Goal: Obtain resource: Download file/media

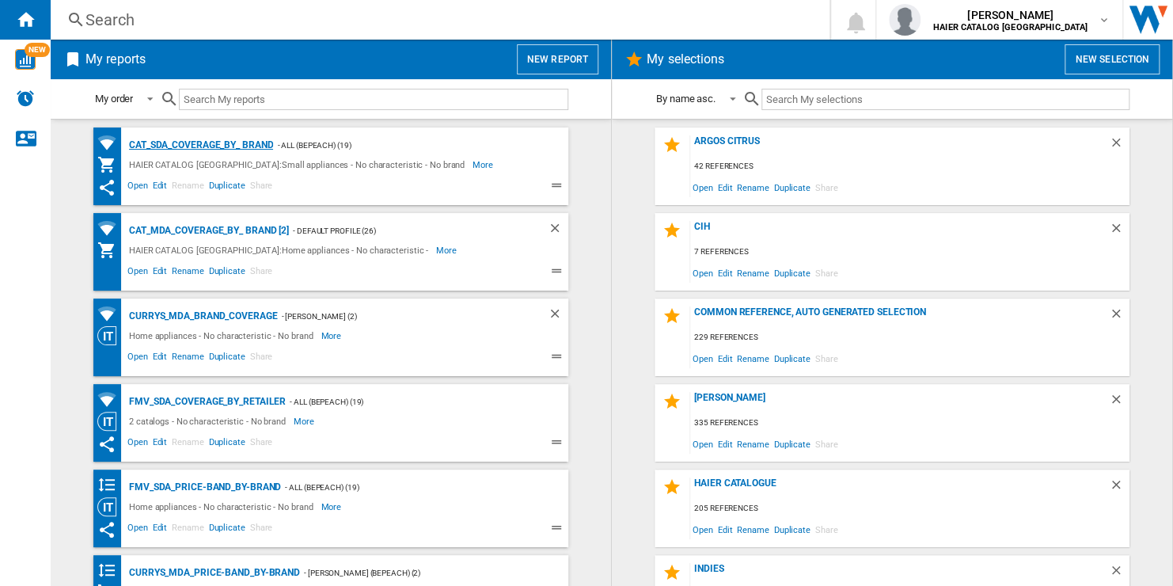
click at [240, 149] on div "CAT_SDA_Coverage_BY_ Brand" at bounding box center [199, 145] width 148 height 20
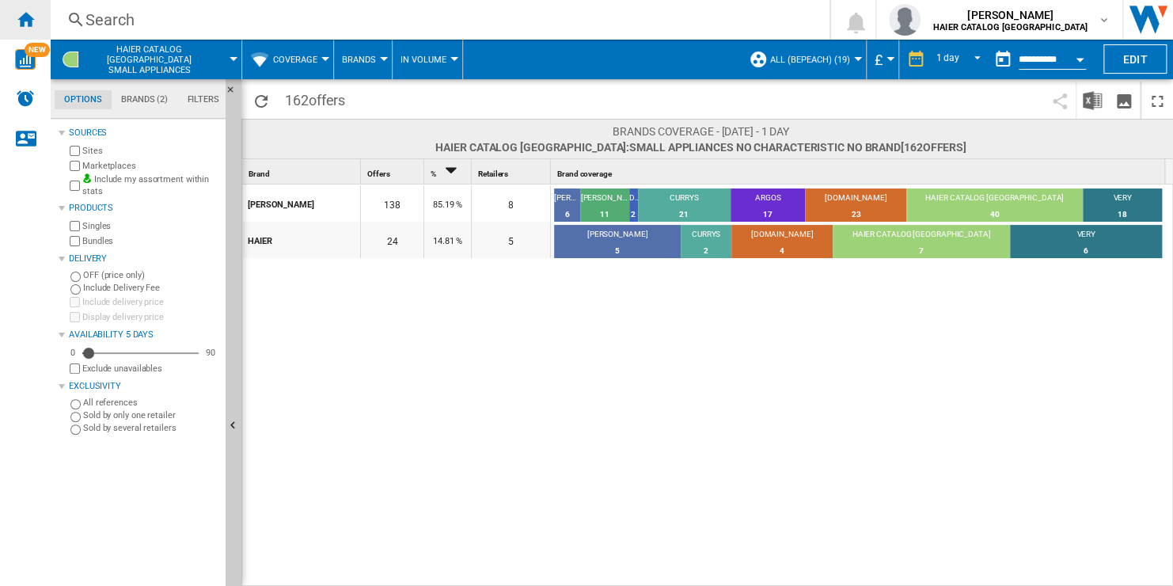
click at [27, 28] on div "Home" at bounding box center [25, 20] width 51 height 40
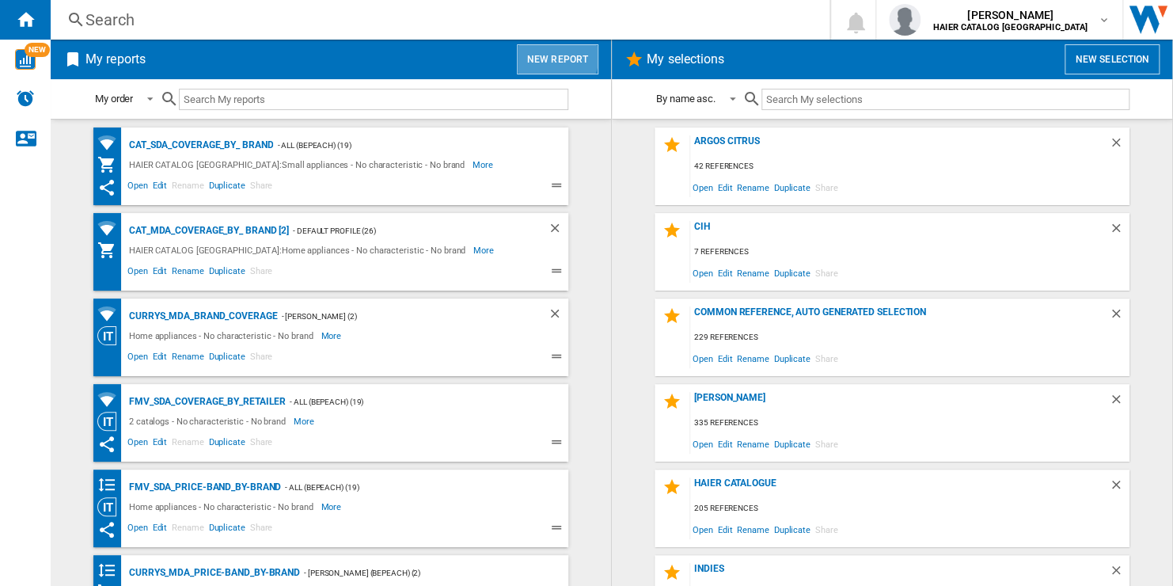
click at [555, 56] on button "New report" at bounding box center [558, 59] width 82 height 30
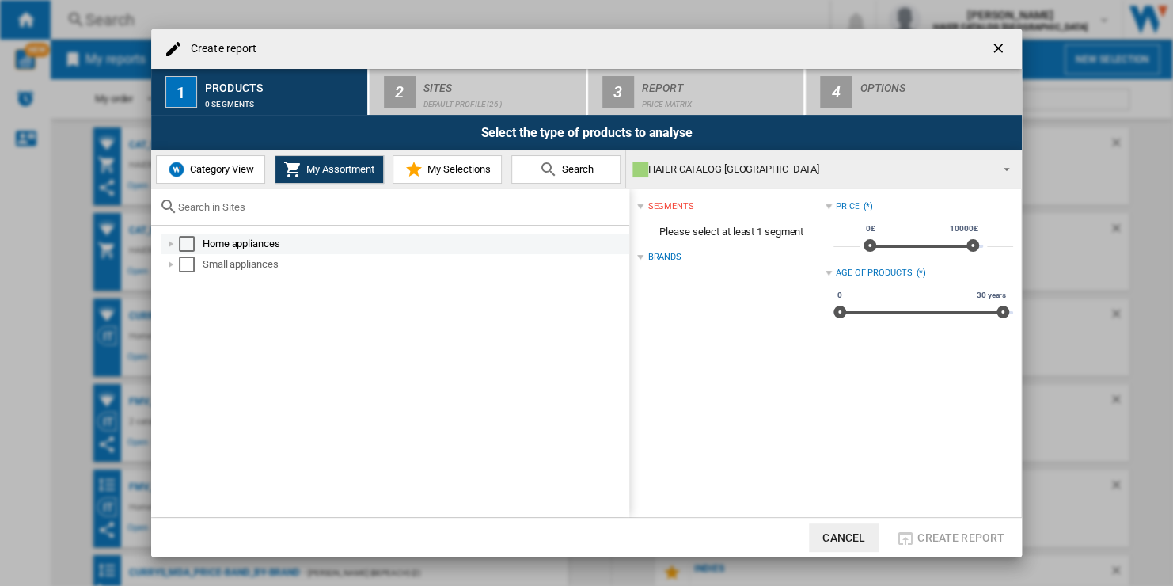
click at [181, 244] on div "Select" at bounding box center [187, 244] width 16 height 16
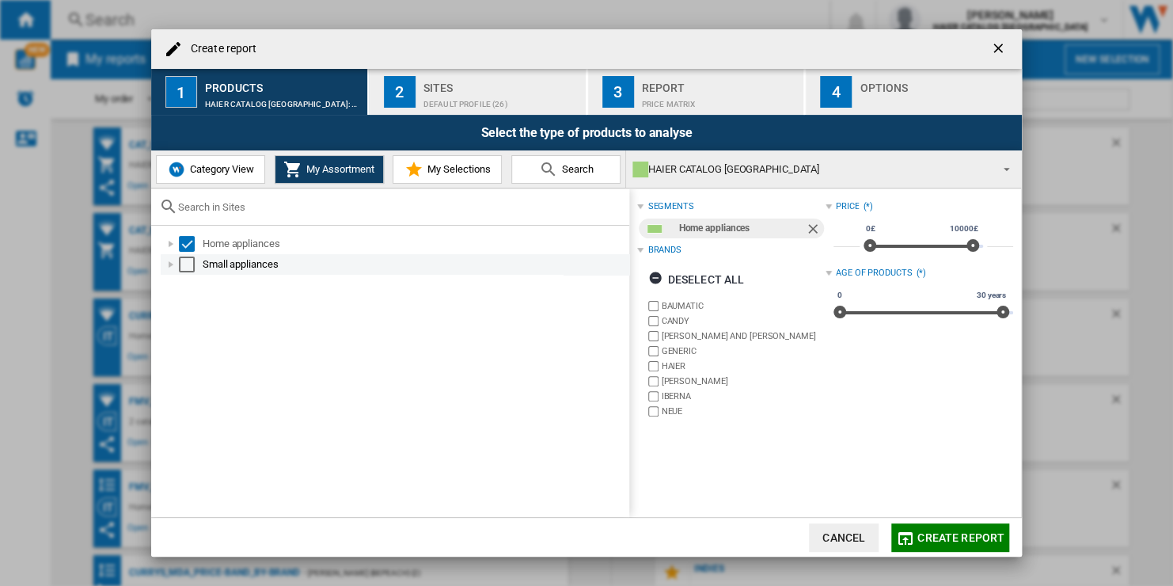
click at [184, 263] on div "Select" at bounding box center [187, 264] width 16 height 16
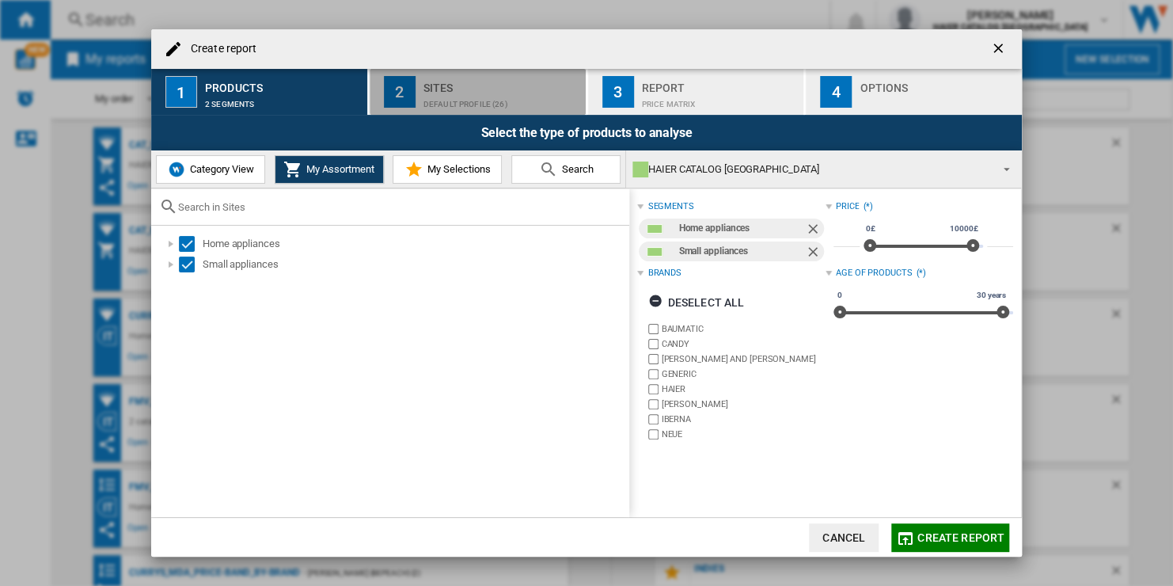
click at [555, 100] on div "Default profile (26)" at bounding box center [501, 100] width 156 height 17
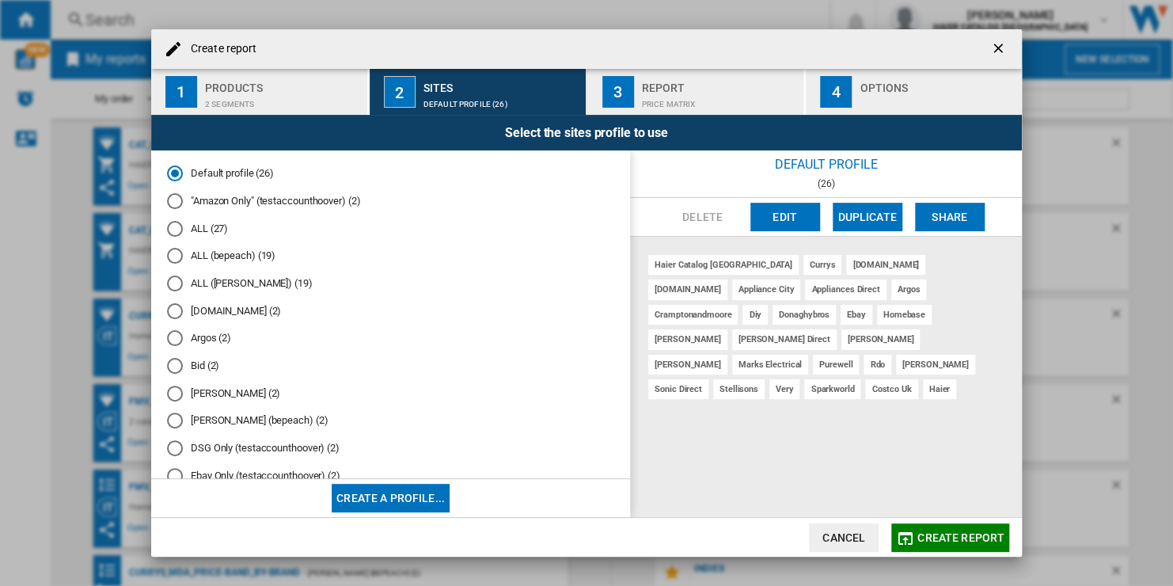
click at [211, 225] on md-radio-button "ALL (27)" at bounding box center [390, 228] width 447 height 15
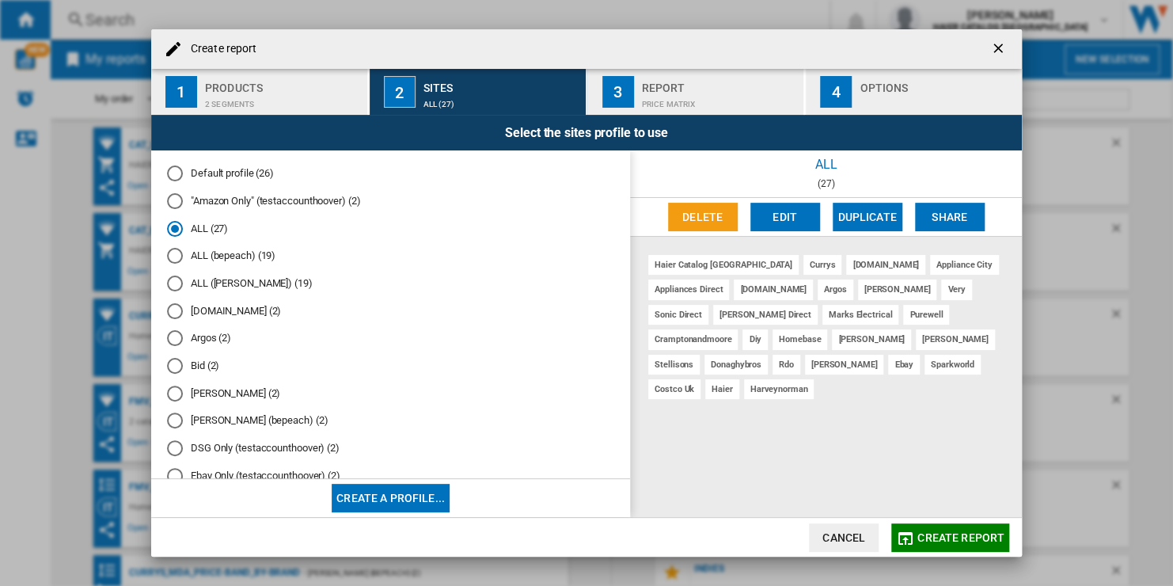
click at [983, 534] on span "Create report" at bounding box center [960, 537] width 87 height 13
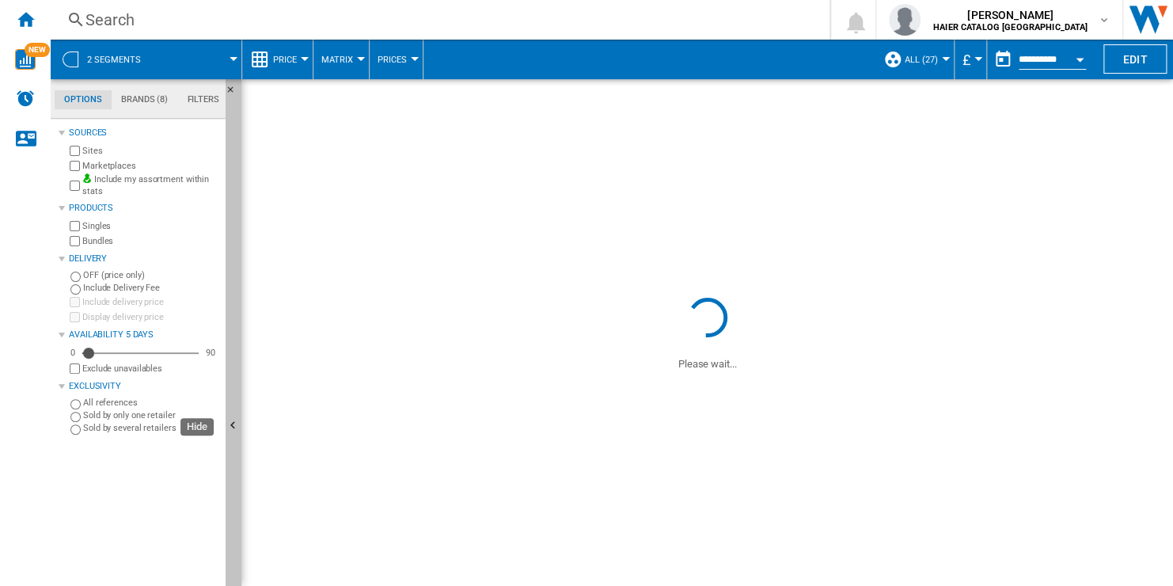
click at [237, 261] on button "Hide" at bounding box center [234, 426] width 16 height 694
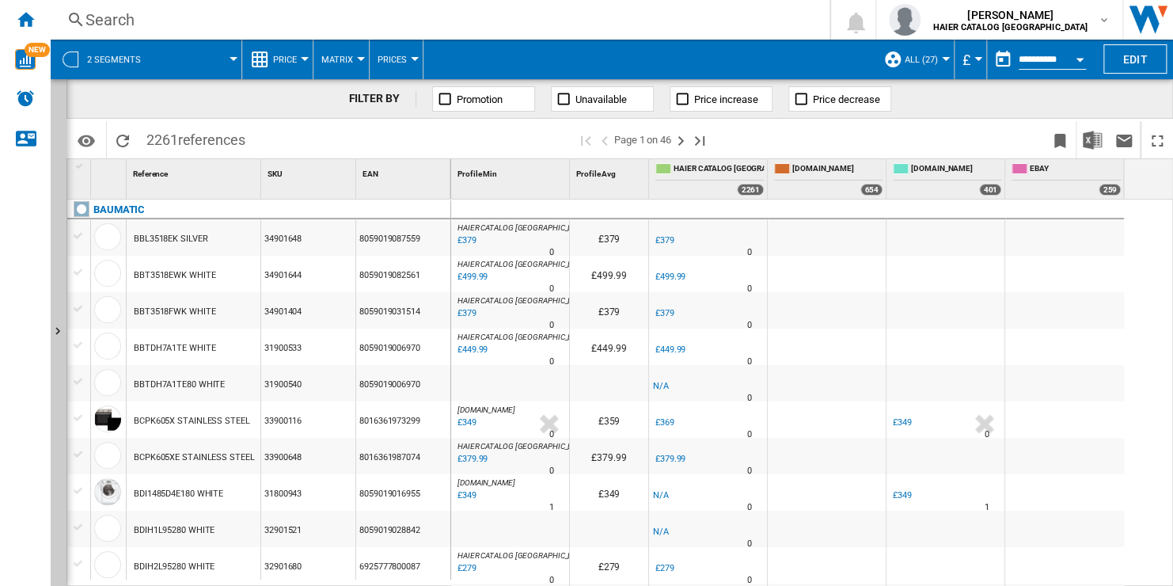
click at [621, 96] on span "Unavailable" at bounding box center [600, 99] width 51 height 12
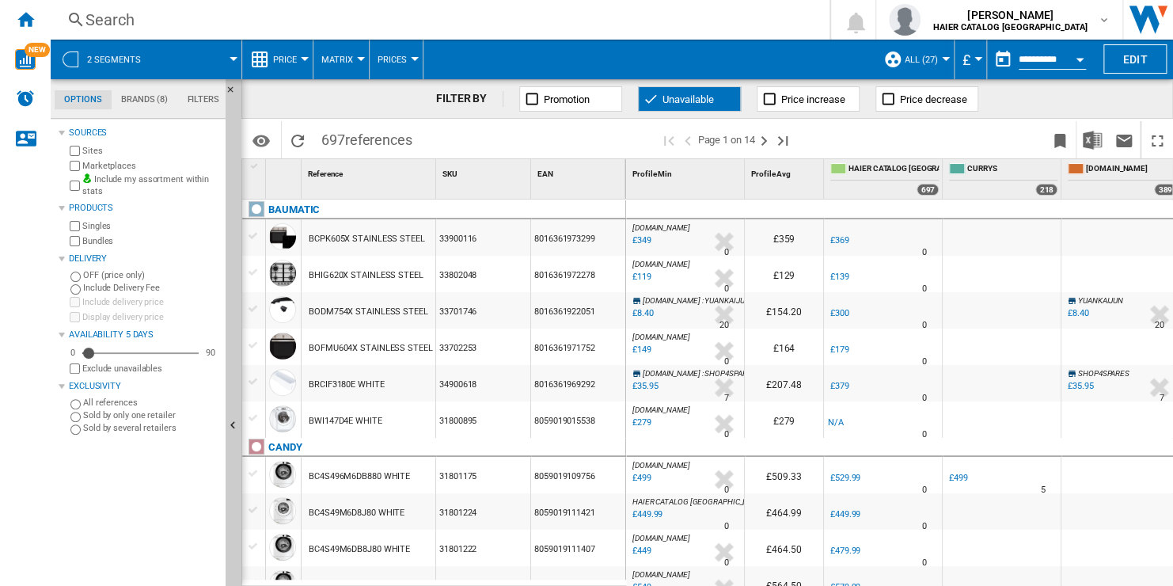
click at [601, 97] on button "Promotion" at bounding box center [570, 98] width 103 height 25
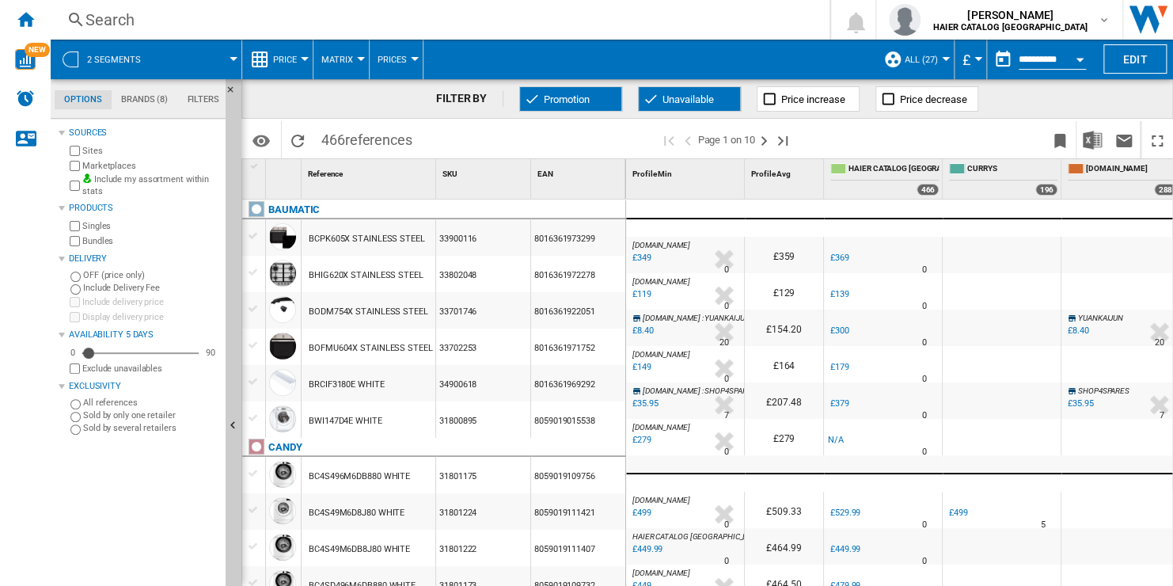
click at [662, 106] on button "Unavailable" at bounding box center [689, 98] width 103 height 25
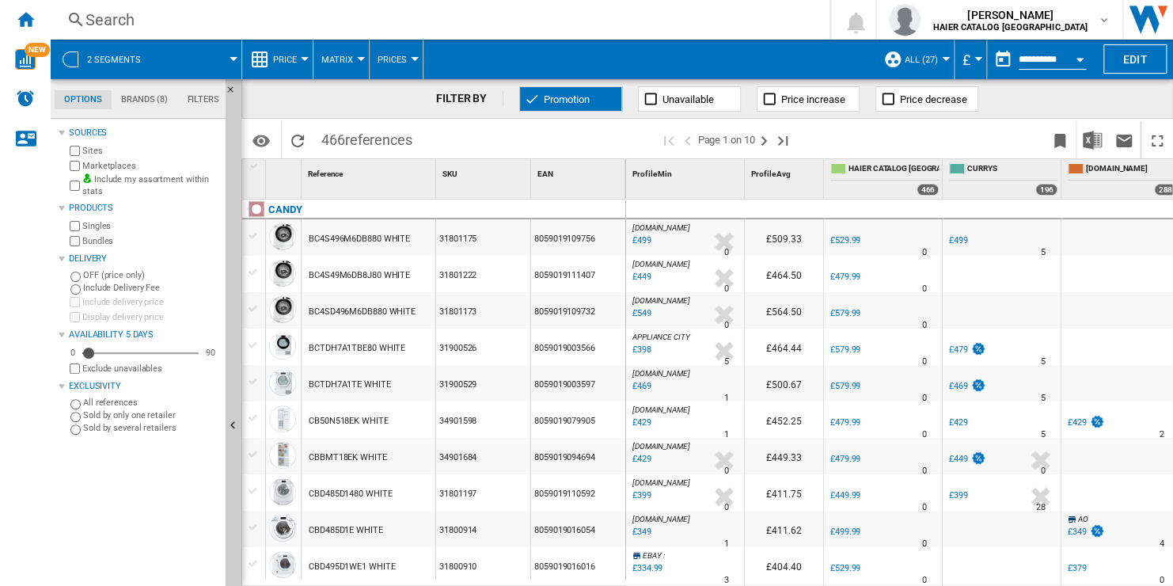
click at [579, 97] on span "Promotion" at bounding box center [567, 99] width 46 height 12
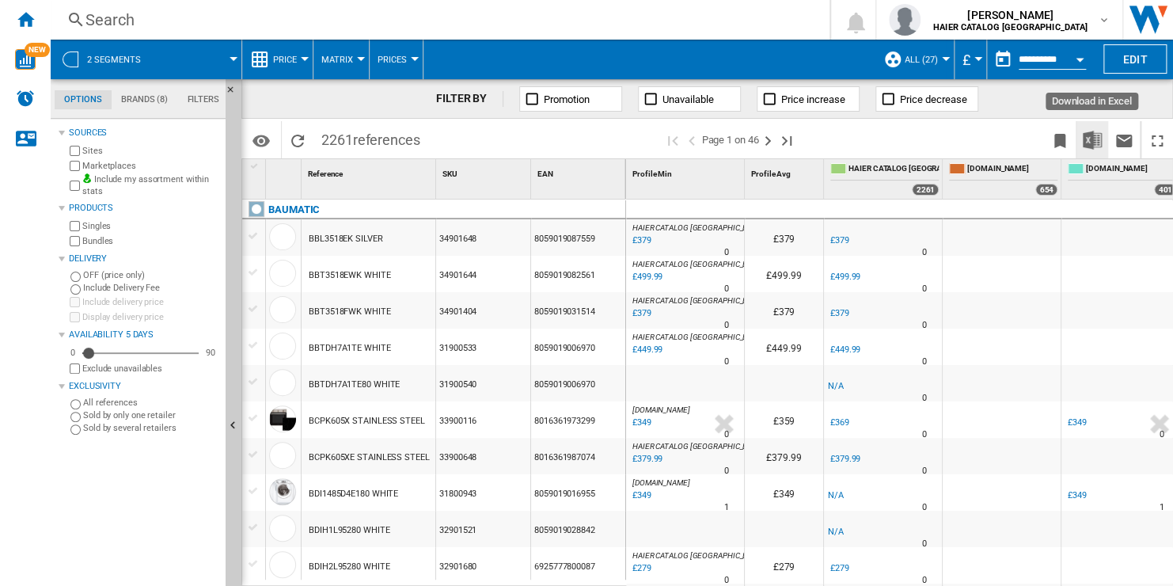
click at [1091, 142] on img "Download in Excel" at bounding box center [1092, 140] width 19 height 19
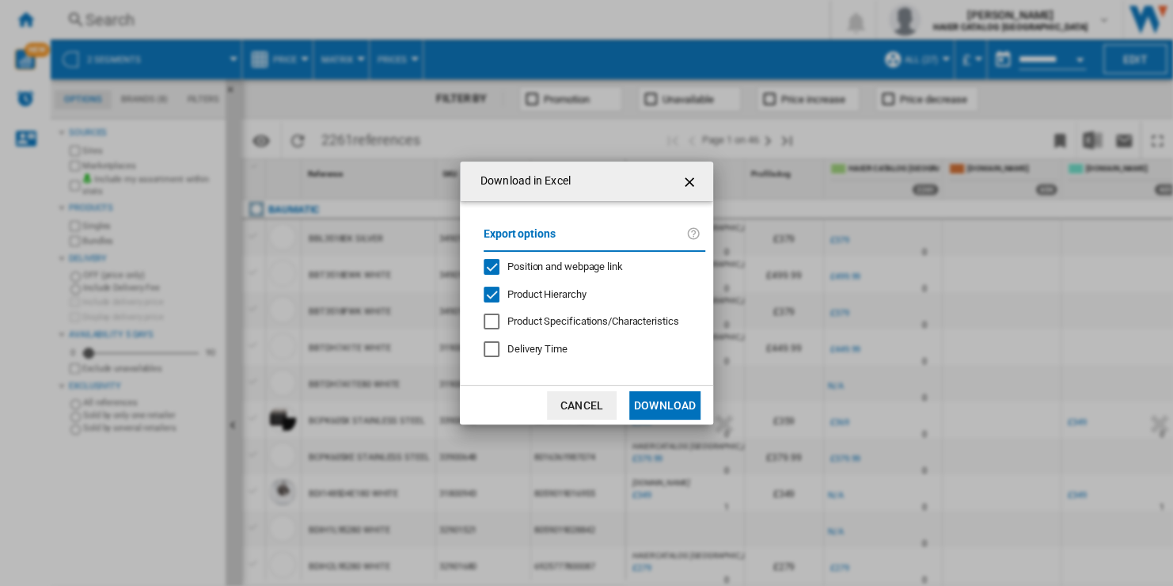
click at [572, 298] on span "Product Hierarchy" at bounding box center [546, 294] width 78 height 12
click at [581, 270] on span "Position and webpage link" at bounding box center [565, 266] width 116 height 12
click at [655, 408] on button "Download" at bounding box center [664, 405] width 71 height 28
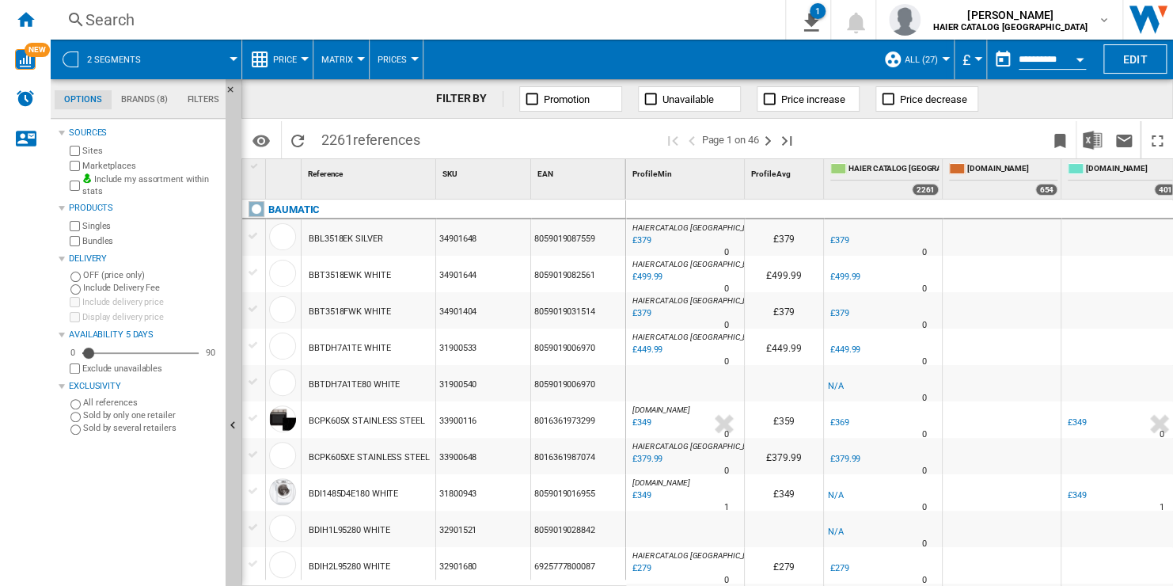
click at [676, 96] on span "Unavailable" at bounding box center [688, 99] width 51 height 12
